Goal: Task Accomplishment & Management: Manage account settings

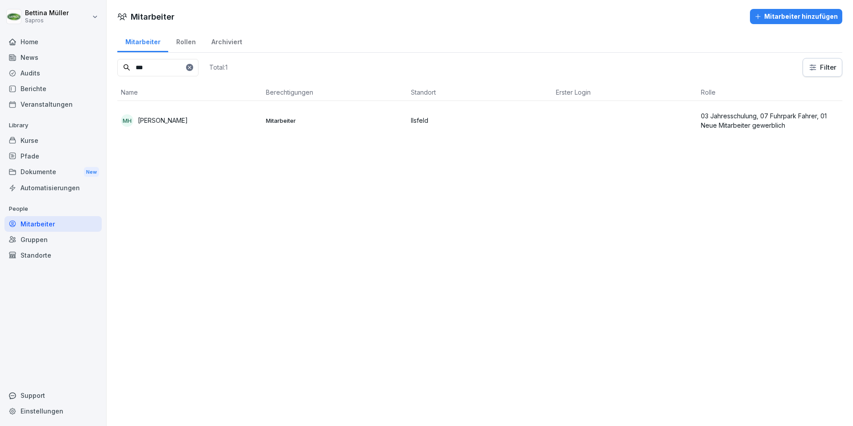
click at [192, 67] on icon at bounding box center [189, 67] width 5 height 5
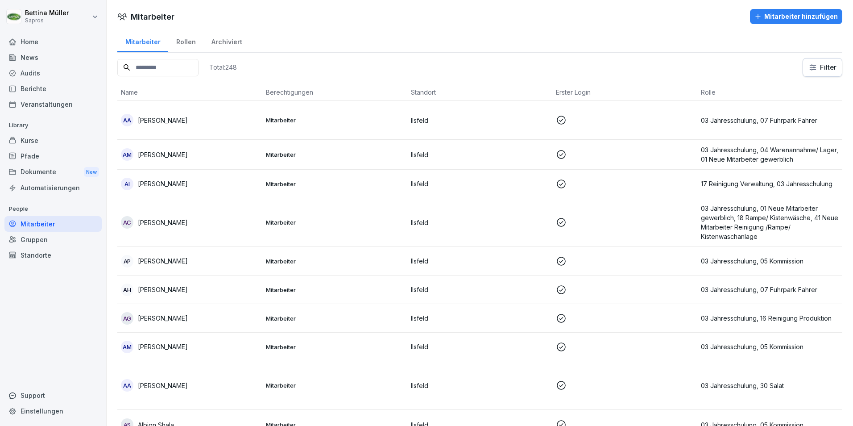
click at [172, 69] on input at bounding box center [157, 67] width 81 height 17
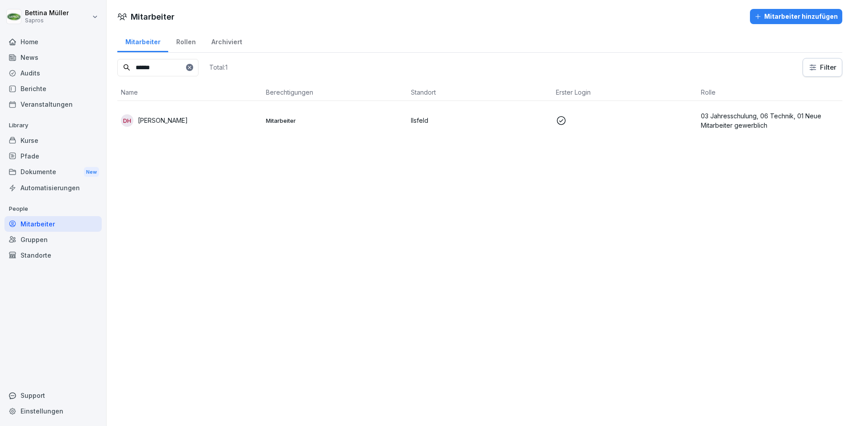
type input "******"
click at [167, 125] on div "DH [PERSON_NAME]" at bounding box center [190, 120] width 138 height 12
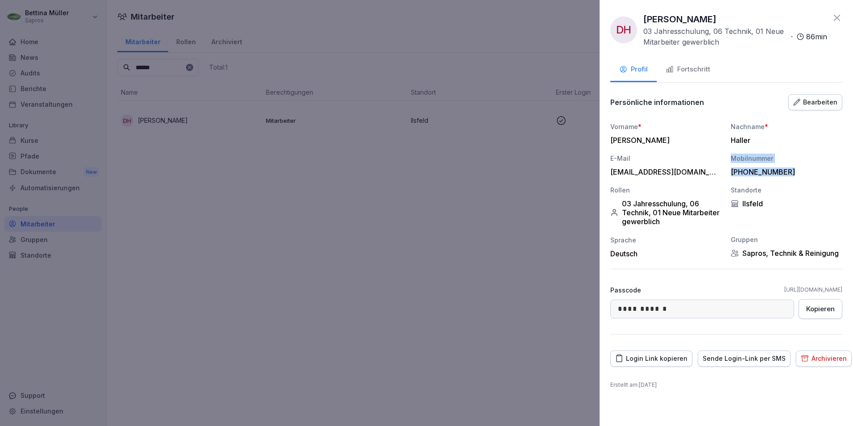
drag, startPoint x: 795, startPoint y: 170, endPoint x: 718, endPoint y: 174, distance: 77.8
click at [718, 174] on div "Vorname * [PERSON_NAME] Nachname * Haller E-Mail [EMAIL_ADDRESS][DOMAIN_NAME] M…" at bounding box center [727, 190] width 232 height 136
drag, startPoint x: 718, startPoint y: 174, endPoint x: 771, endPoint y: 171, distance: 53.6
click at [771, 171] on div "[PHONE_NUMBER]" at bounding box center [784, 171] width 107 height 9
drag, startPoint x: 793, startPoint y: 172, endPoint x: 731, endPoint y: 177, distance: 62.2
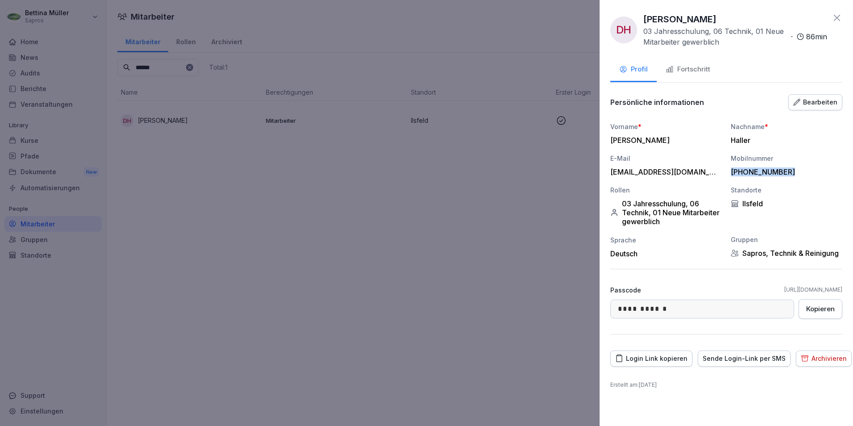
click at [731, 177] on div "Vorname * [PERSON_NAME] Nachname * Haller E-Mail [EMAIL_ADDRESS][DOMAIN_NAME] M…" at bounding box center [727, 190] width 232 height 136
copy div "[PHONE_NUMBER]"
click at [825, 104] on div "Bearbeiten" at bounding box center [816, 102] width 44 height 10
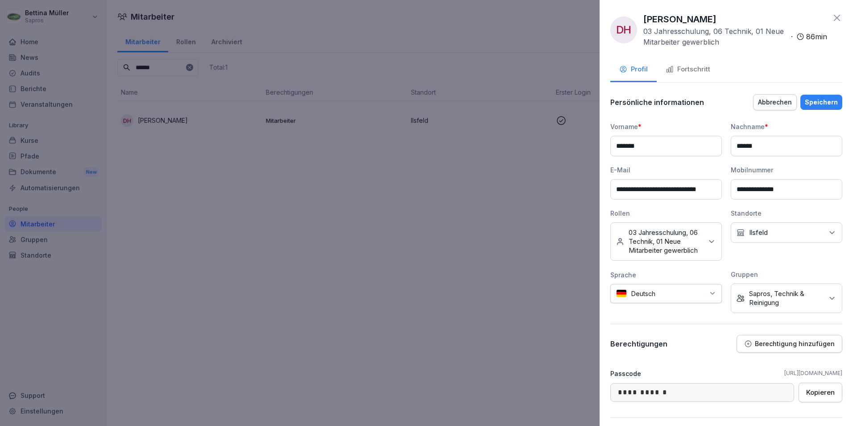
scroll to position [0, 10]
drag, startPoint x: 617, startPoint y: 191, endPoint x: 802, endPoint y: 185, distance: 185.8
click at [802, 185] on div "**********" at bounding box center [727, 217] width 232 height 191
click at [813, 100] on div "Speichern" at bounding box center [821, 102] width 33 height 10
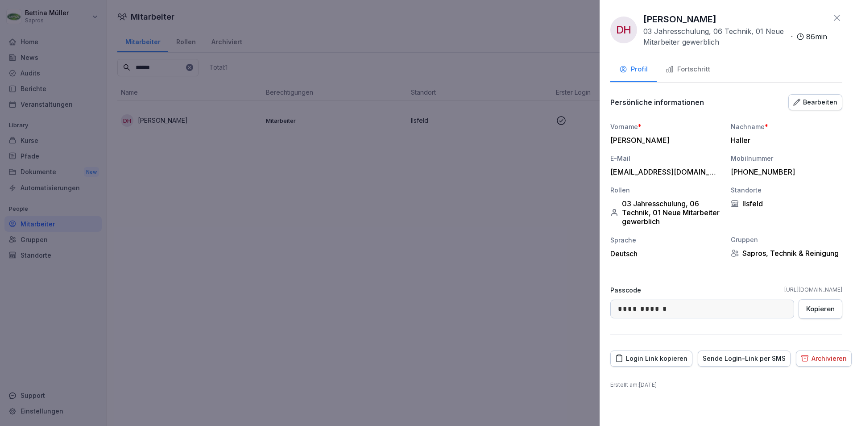
click at [417, 270] on div at bounding box center [426, 213] width 853 height 426
